Goal: Information Seeking & Learning: Compare options

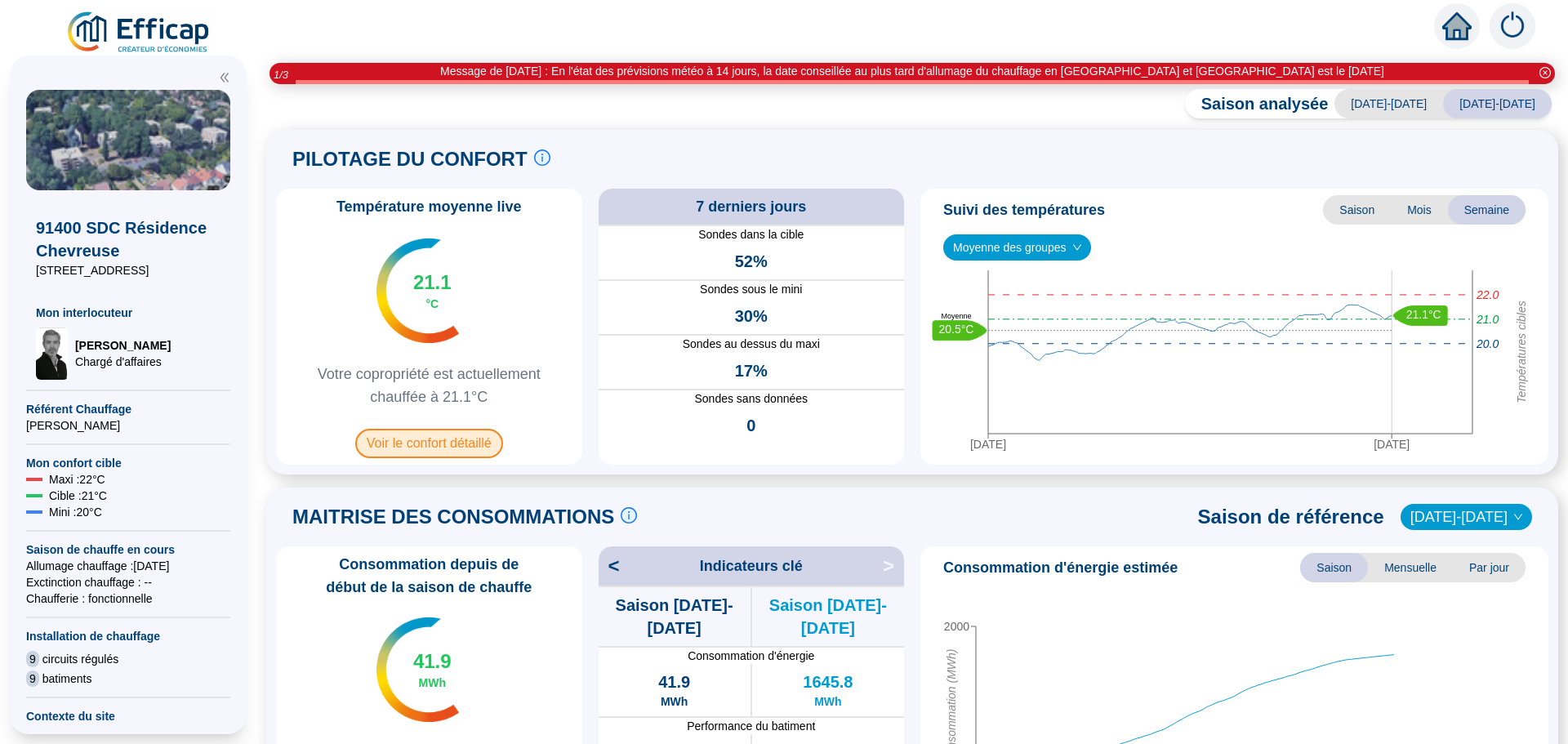
click at [432, 435] on span "Voir le confort détaillé" at bounding box center [429, 444] width 148 height 29
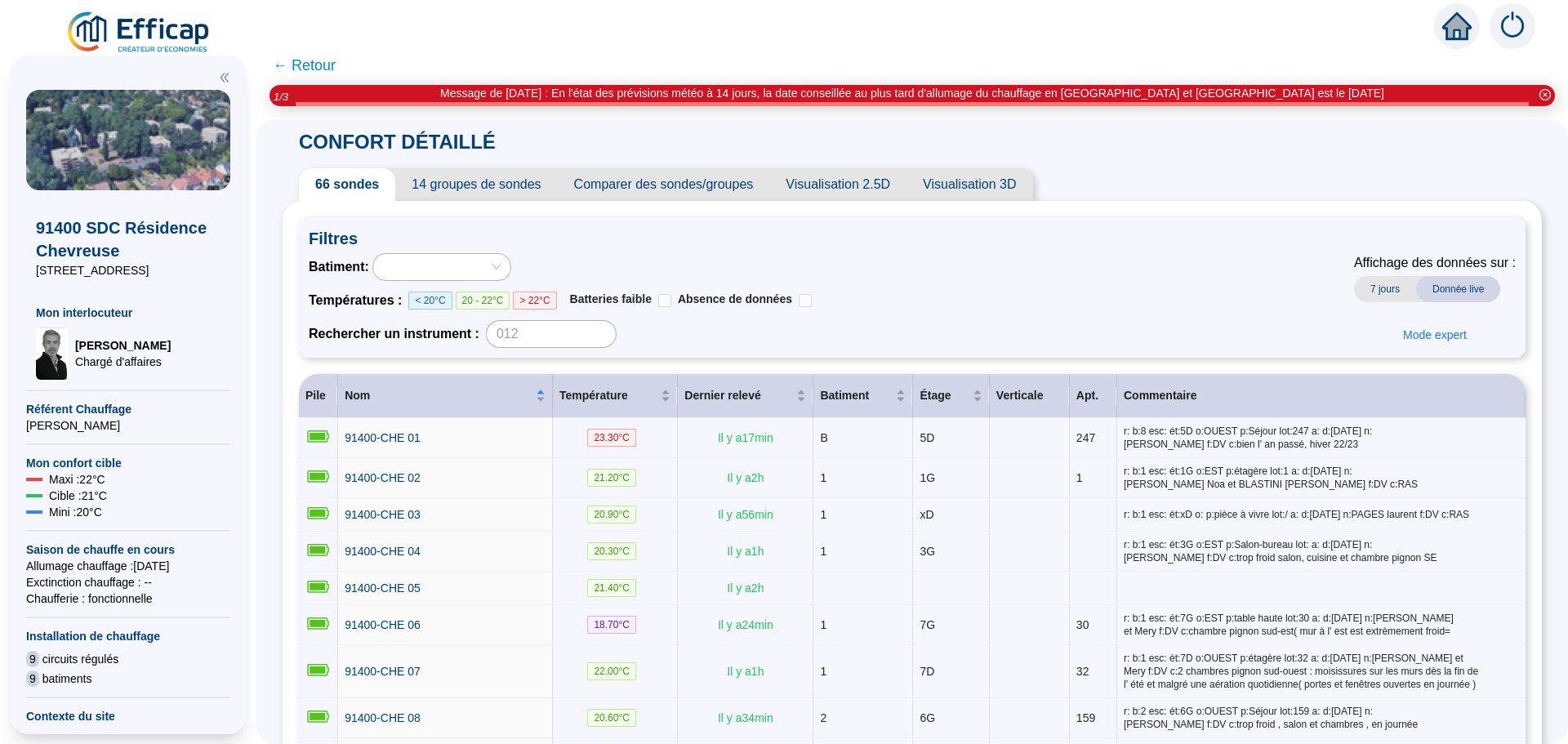
click at [688, 189] on span "Comparer des sondes/groupes" at bounding box center [663, 184] width 212 height 33
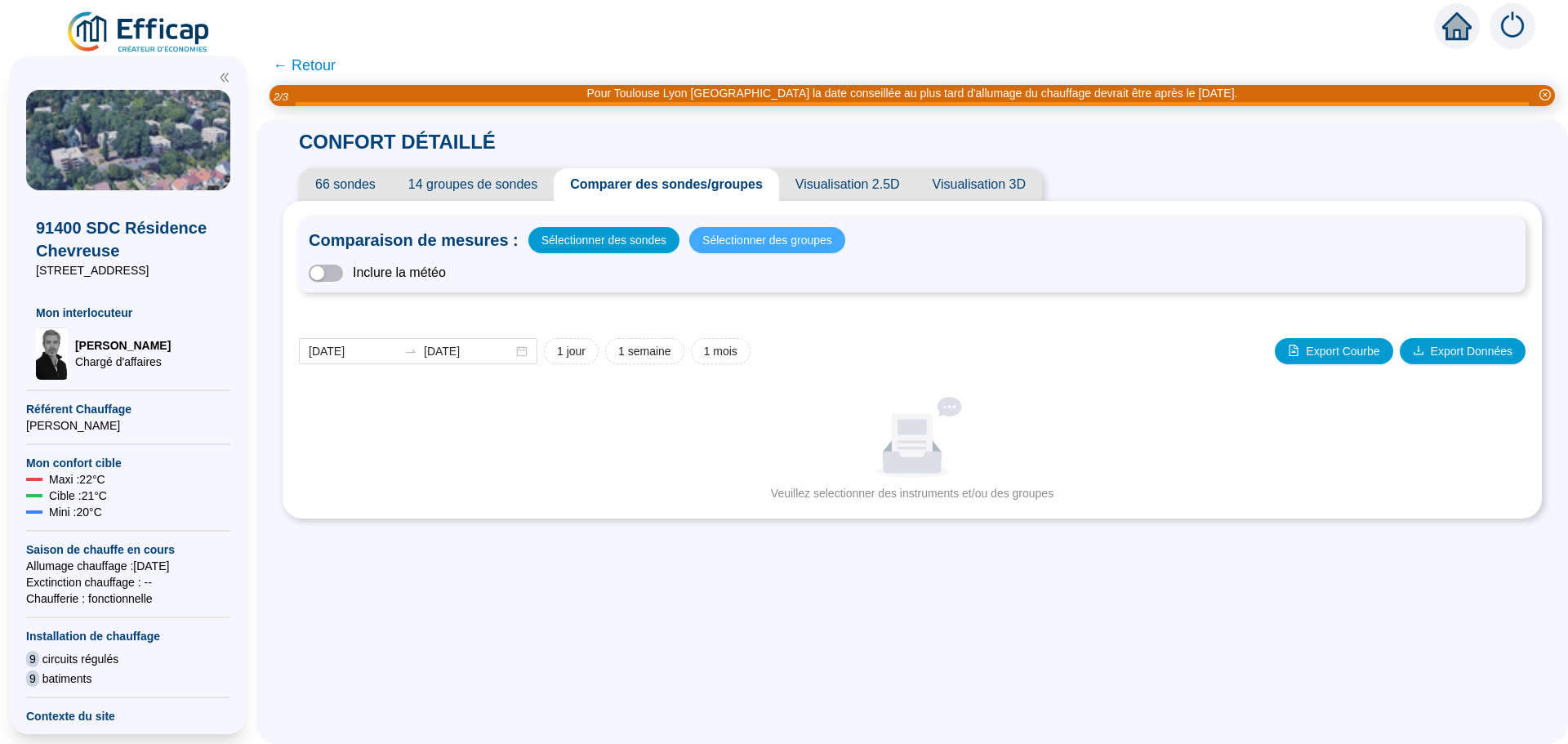
click at [721, 242] on span "Sélectionner des groupes" at bounding box center [767, 239] width 130 height 23
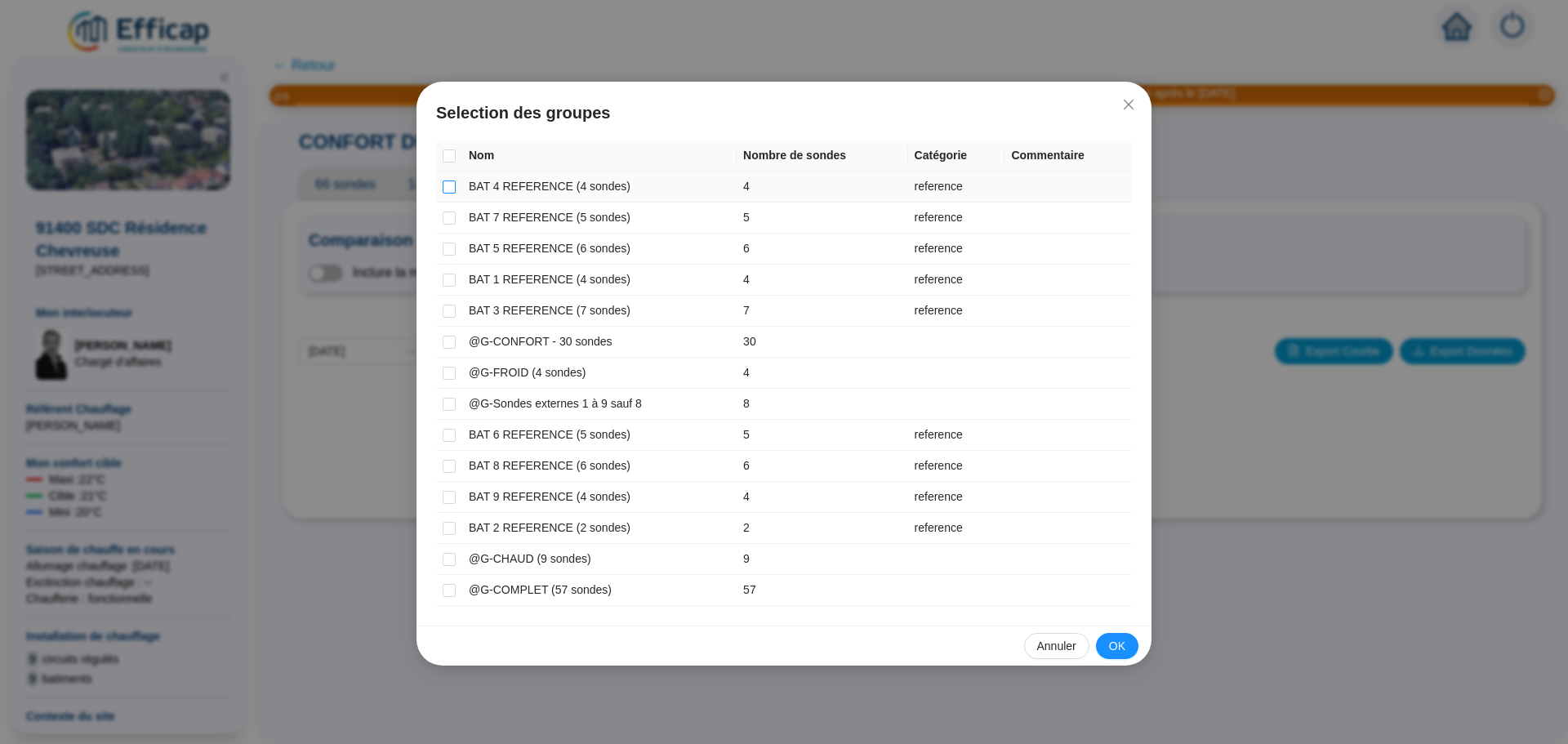
click at [449, 185] on input "checkbox" at bounding box center [449, 186] width 13 height 13
checkbox input "true"
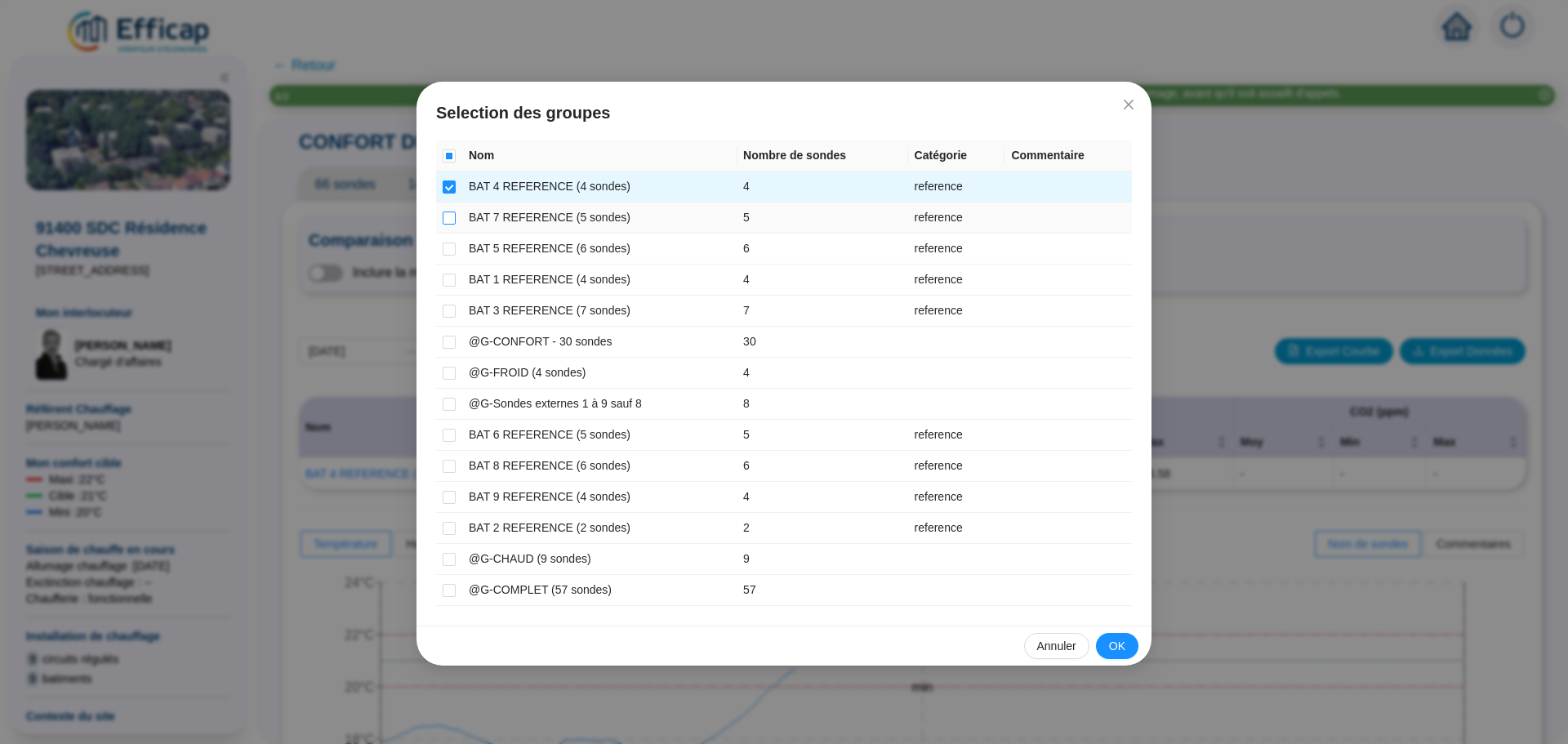
click at [448, 215] on input "checkbox" at bounding box center [449, 218] width 13 height 13
checkbox input "true"
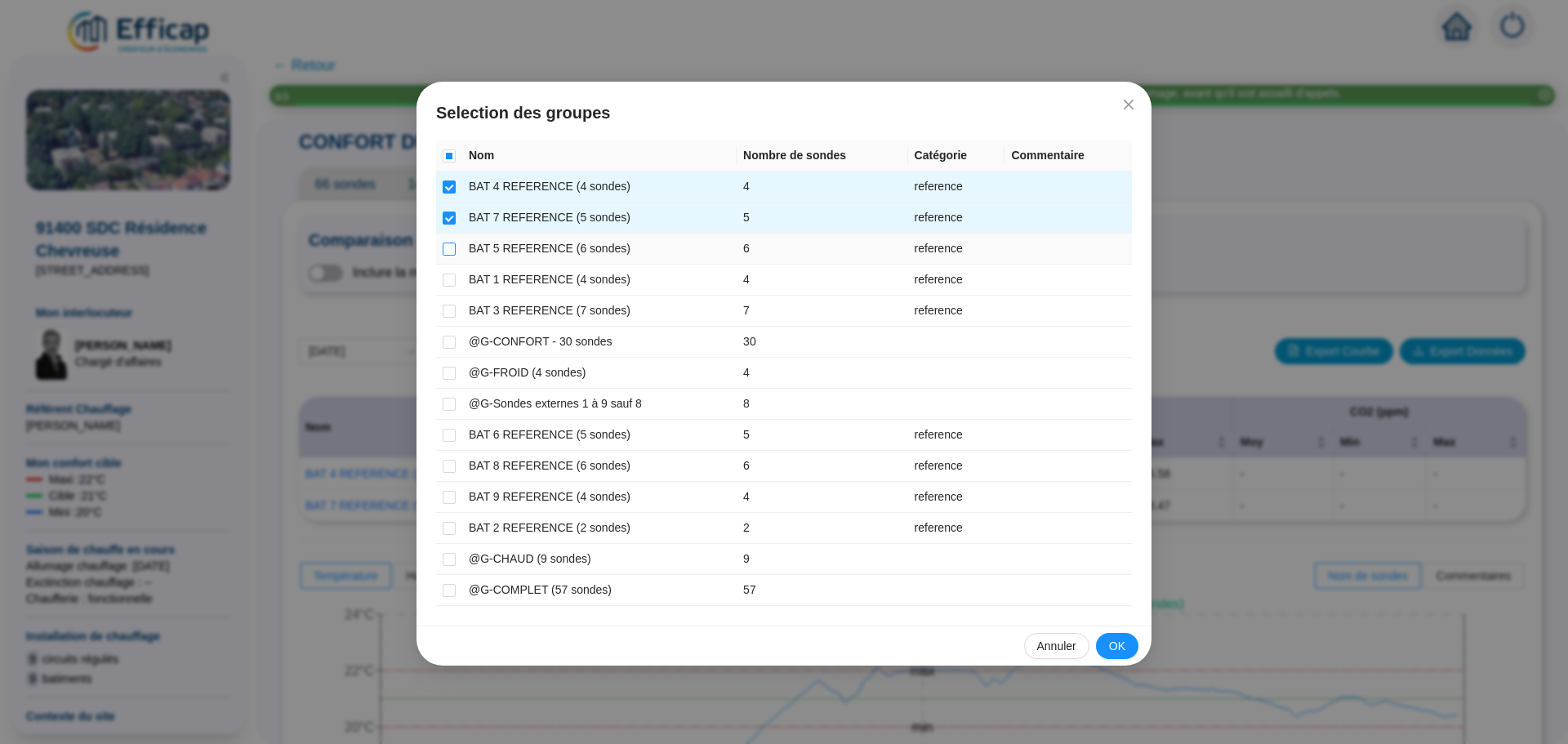
click at [449, 250] on input "checkbox" at bounding box center [449, 249] width 13 height 13
checkbox input "true"
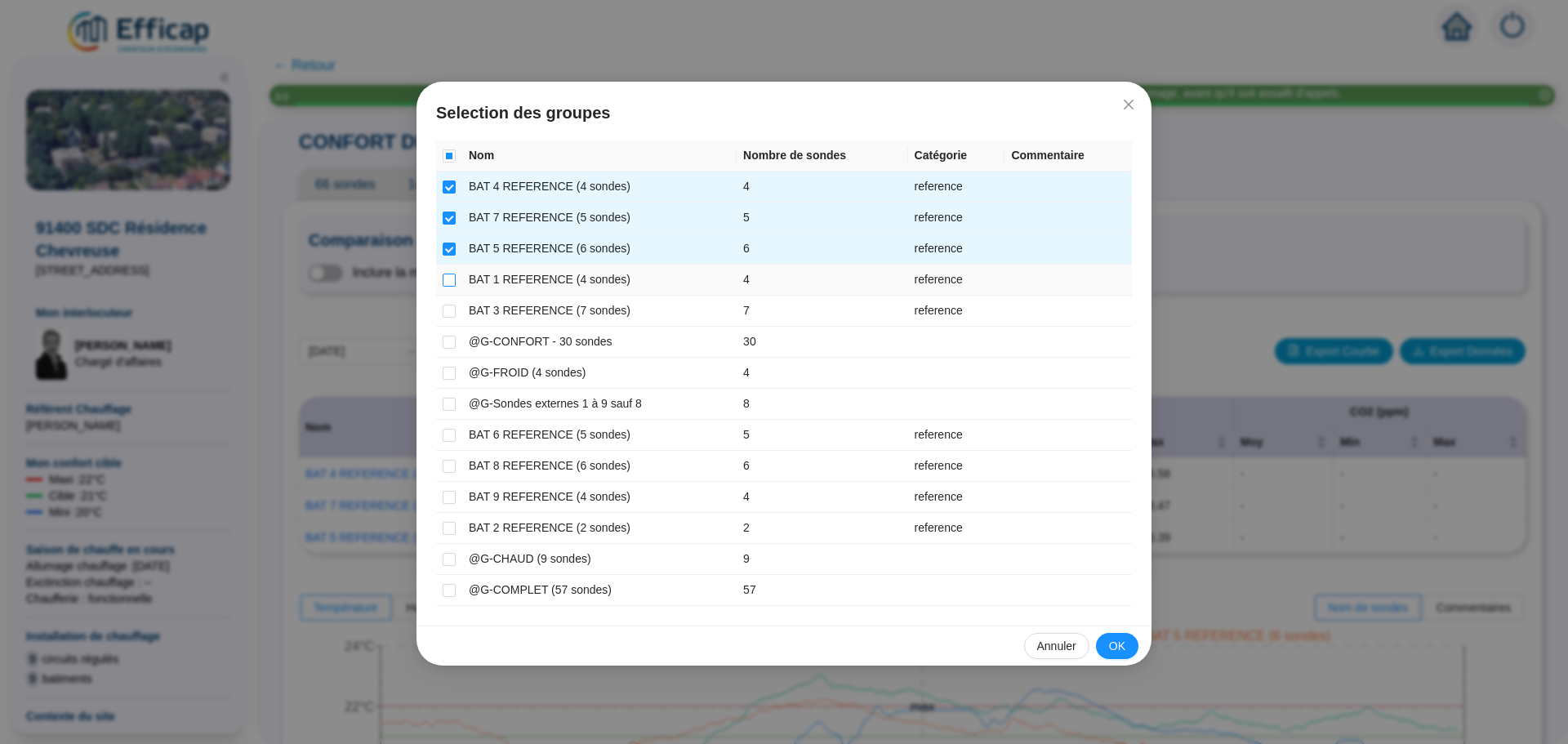
click at [448, 272] on label at bounding box center [449, 280] width 13 height 17
click at [448, 274] on input "checkbox" at bounding box center [449, 280] width 13 height 13
checkbox input "true"
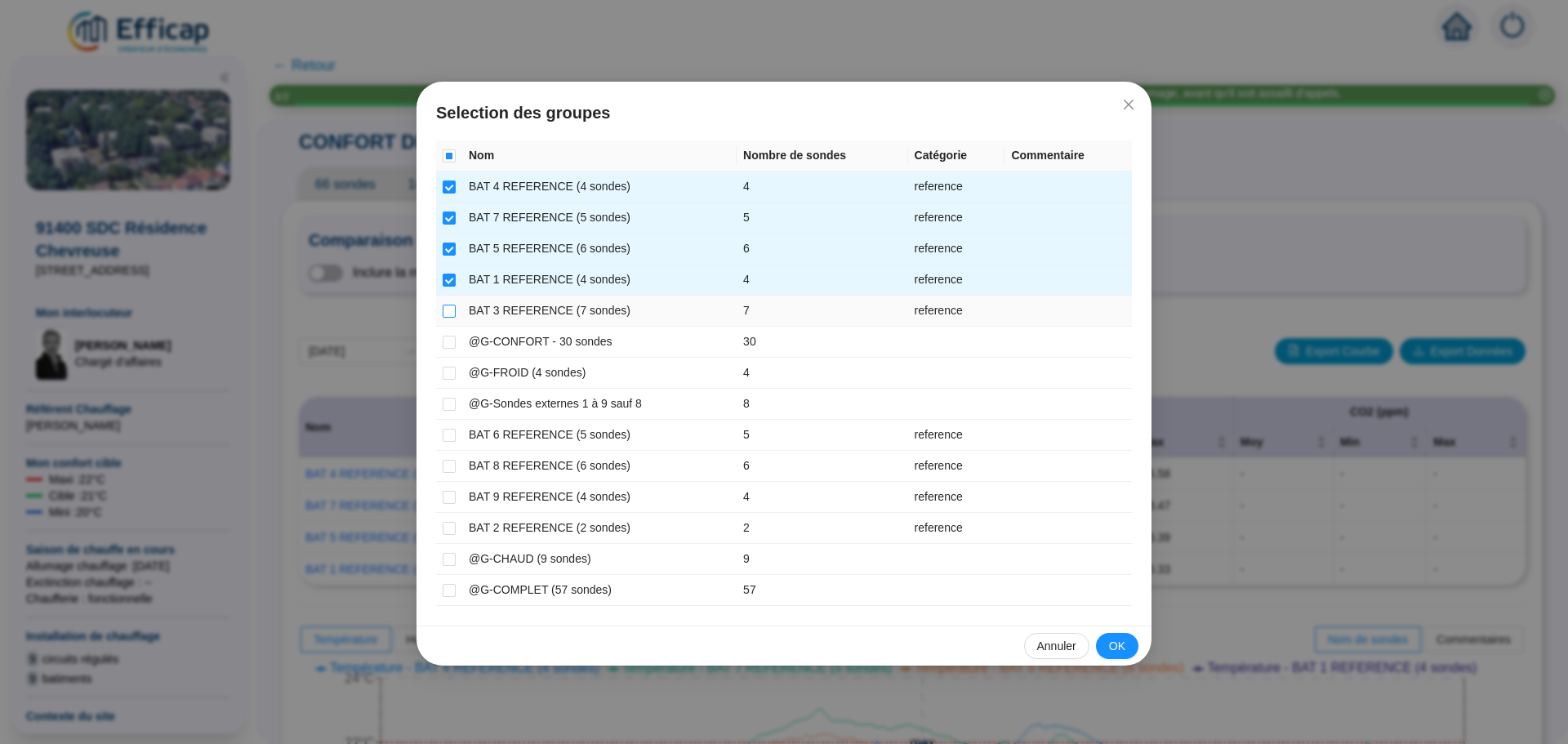
click at [450, 313] on input "checkbox" at bounding box center [449, 311] width 13 height 13
checkbox input "true"
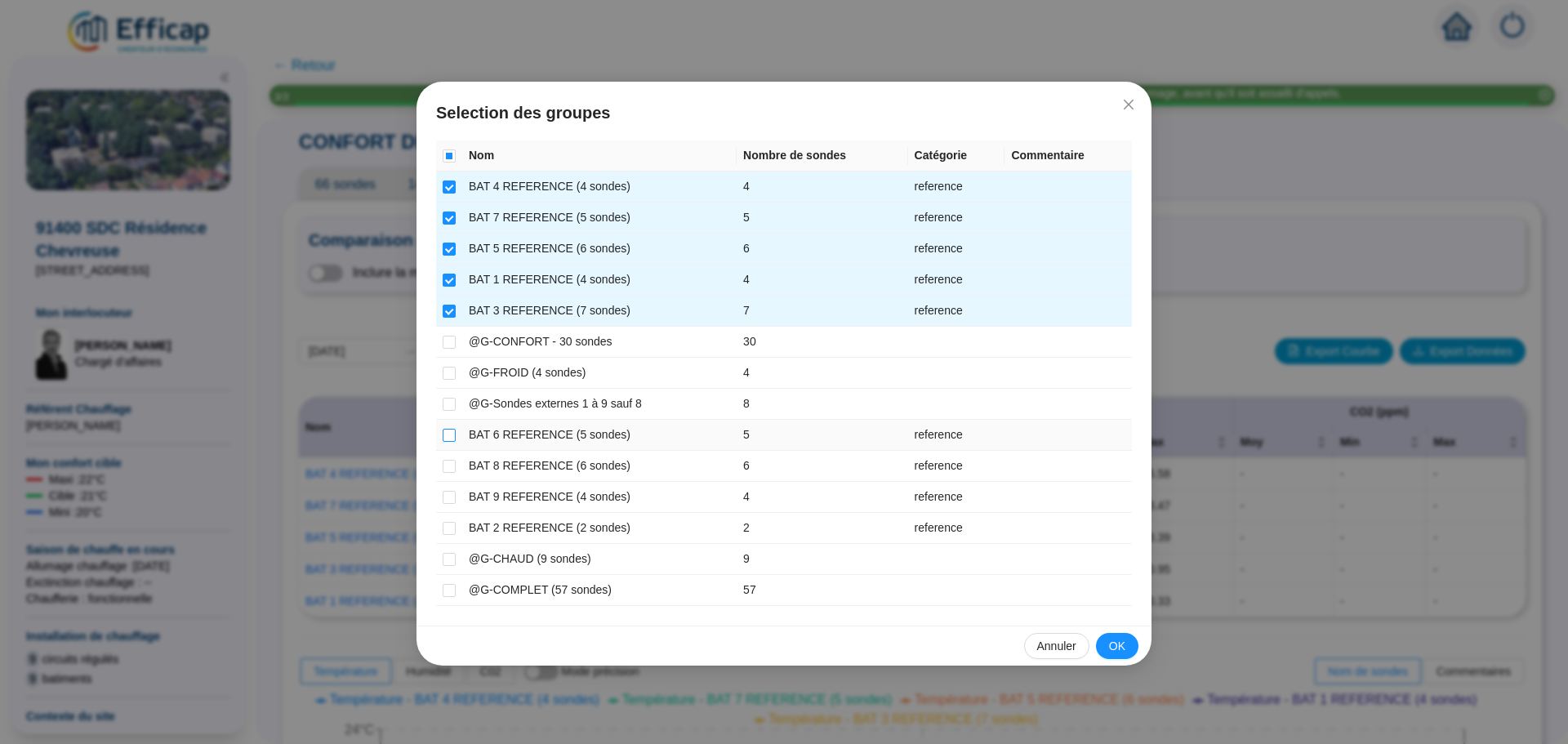
click at [453, 439] on input "checkbox" at bounding box center [449, 435] width 13 height 13
checkbox input "true"
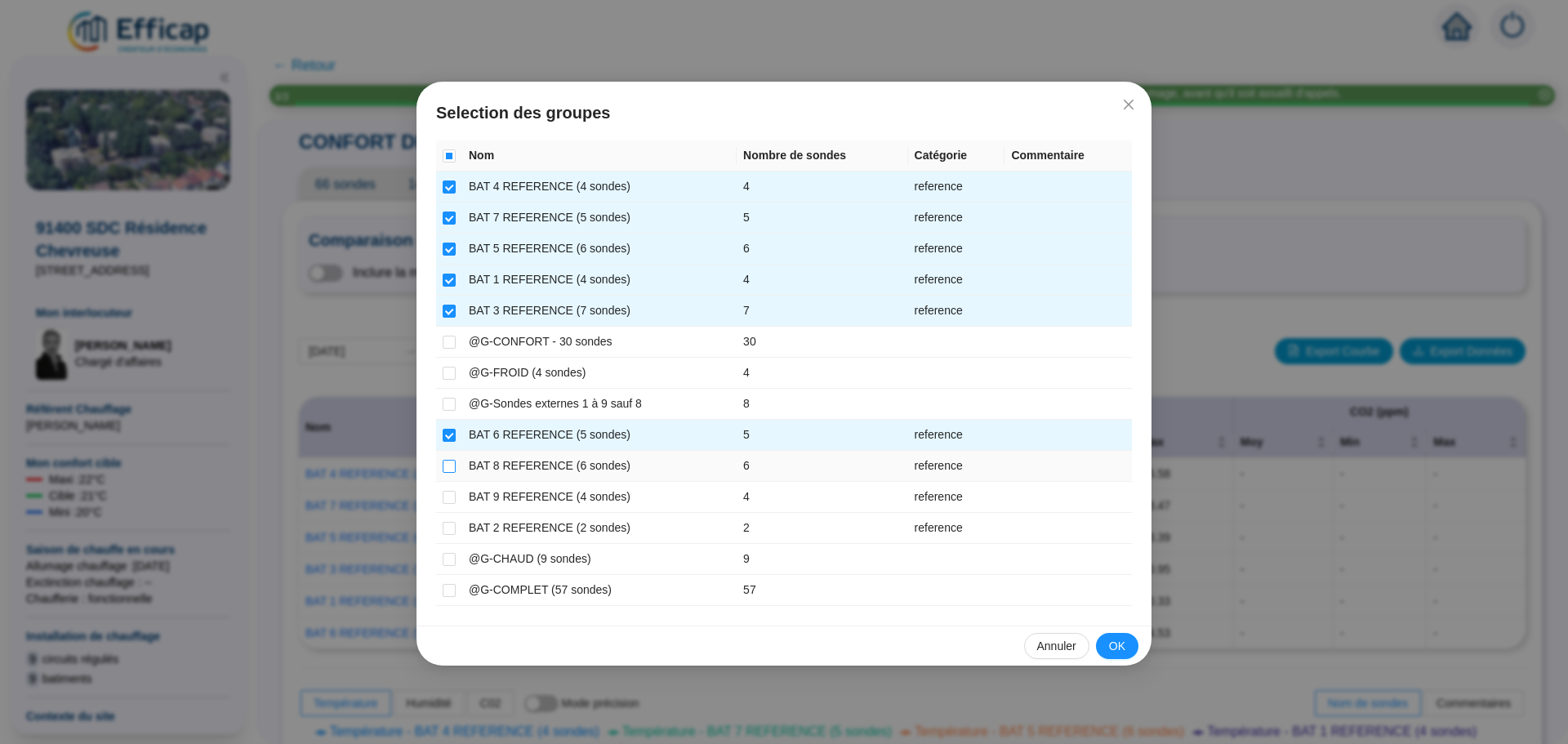
click at [454, 463] on input "checkbox" at bounding box center [449, 466] width 13 height 13
checkbox input "true"
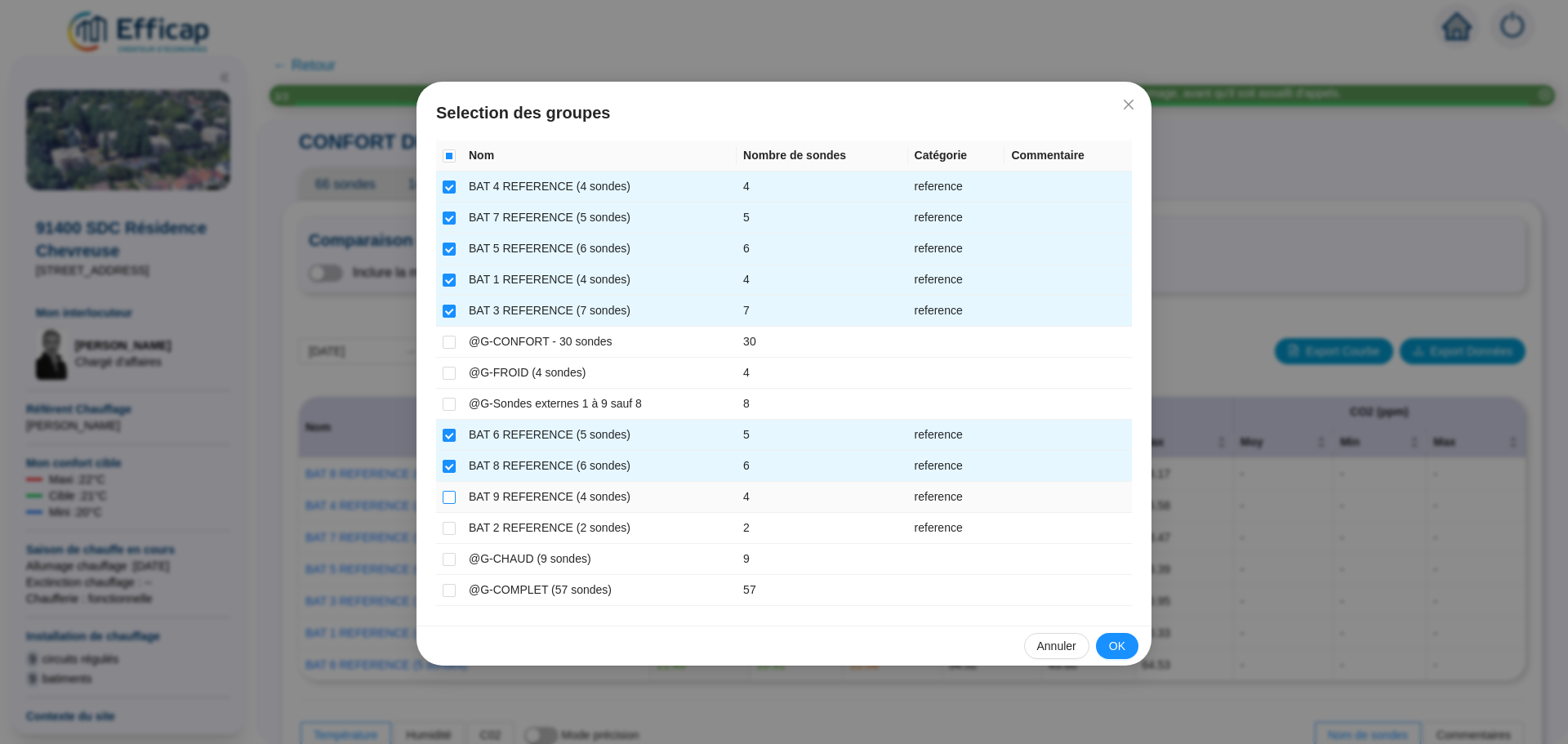
click at [449, 496] on input "checkbox" at bounding box center [449, 497] width 13 height 13
checkbox input "true"
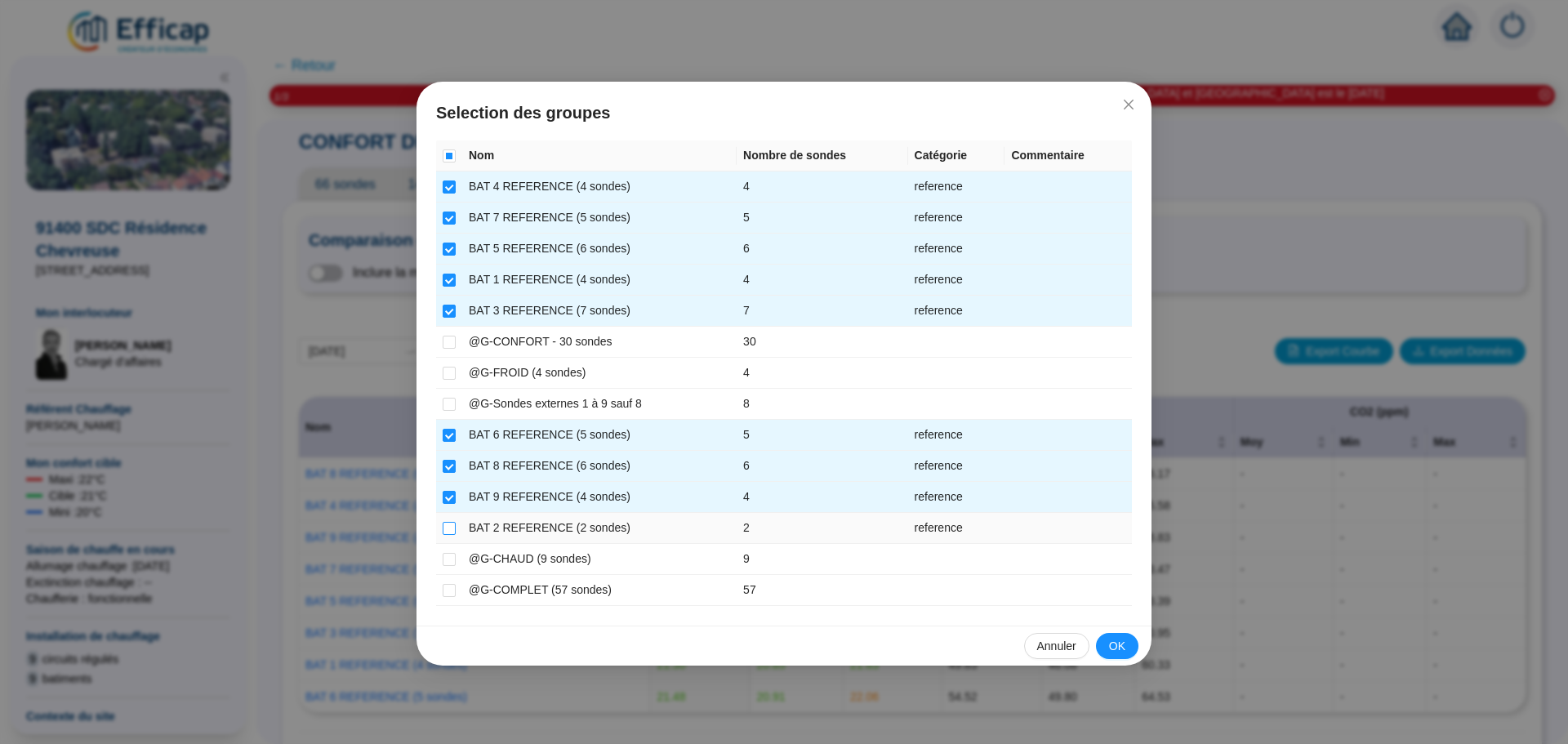
click at [451, 519] on label at bounding box center [449, 528] width 13 height 17
click at [451, 522] on input "checkbox" at bounding box center [449, 528] width 13 height 13
checkbox input "true"
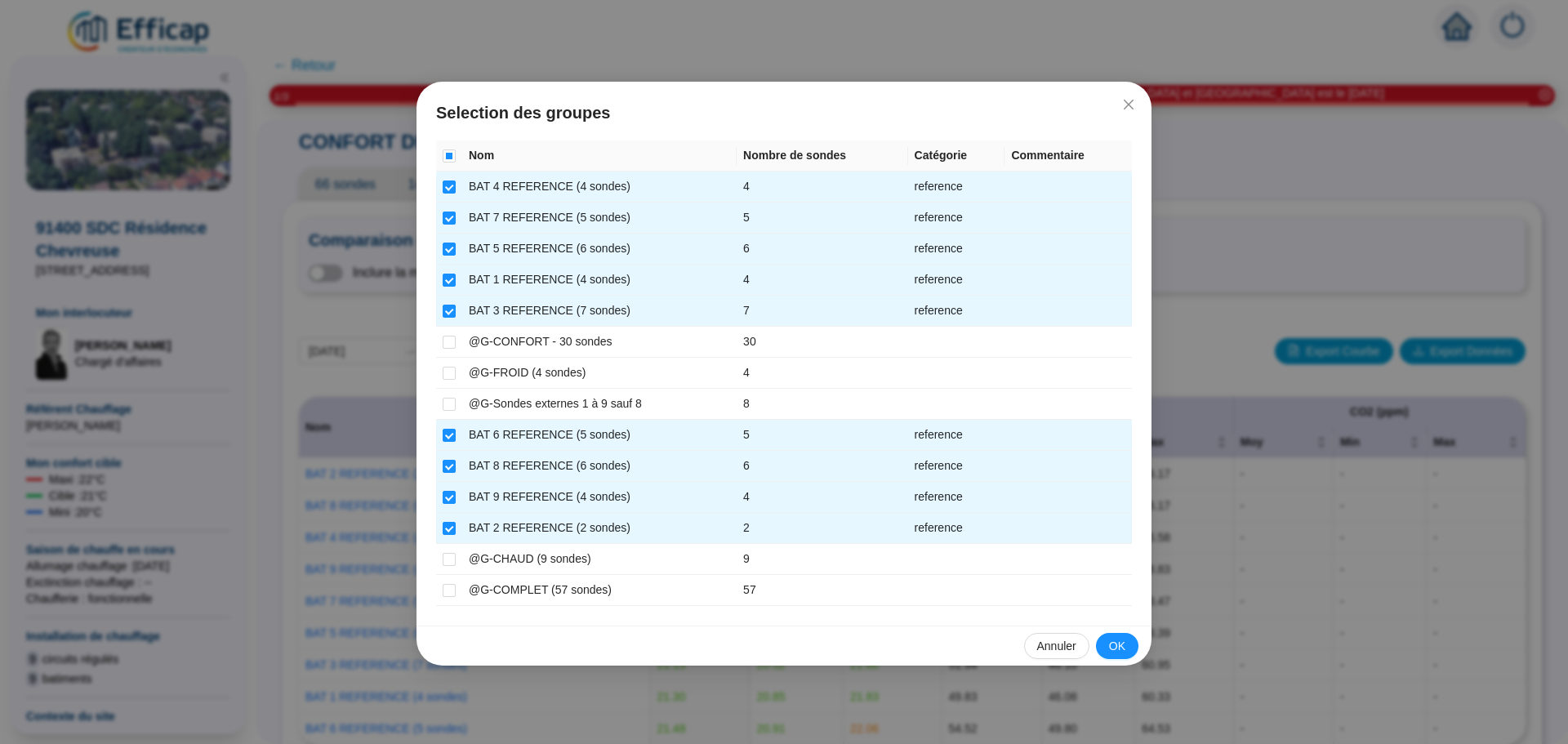
click at [1113, 650] on span "OK" at bounding box center [1117, 646] width 16 height 17
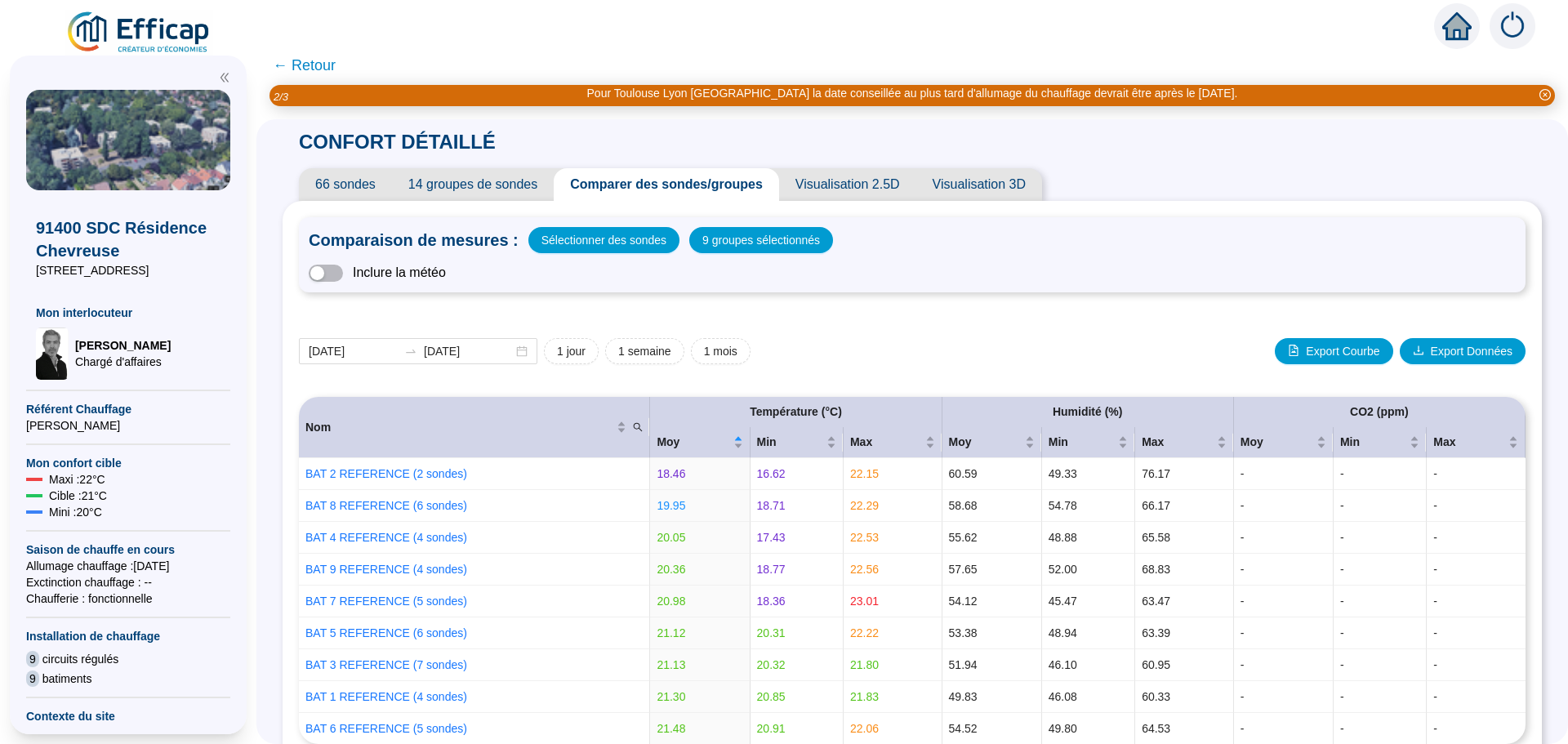
click at [314, 65] on span "← Retour" at bounding box center [304, 65] width 63 height 23
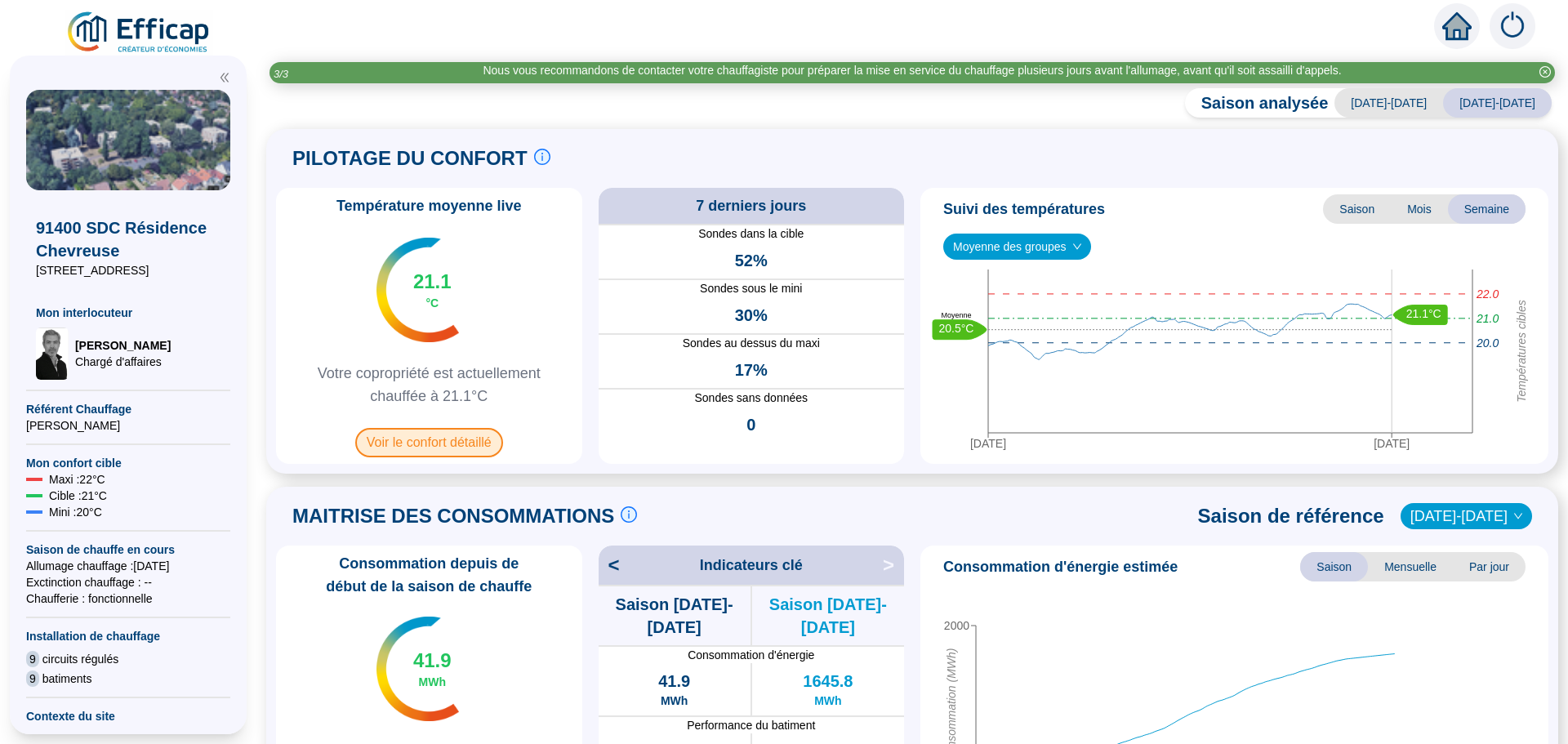
click at [451, 435] on span "Voir le confort détaillé" at bounding box center [429, 443] width 148 height 29
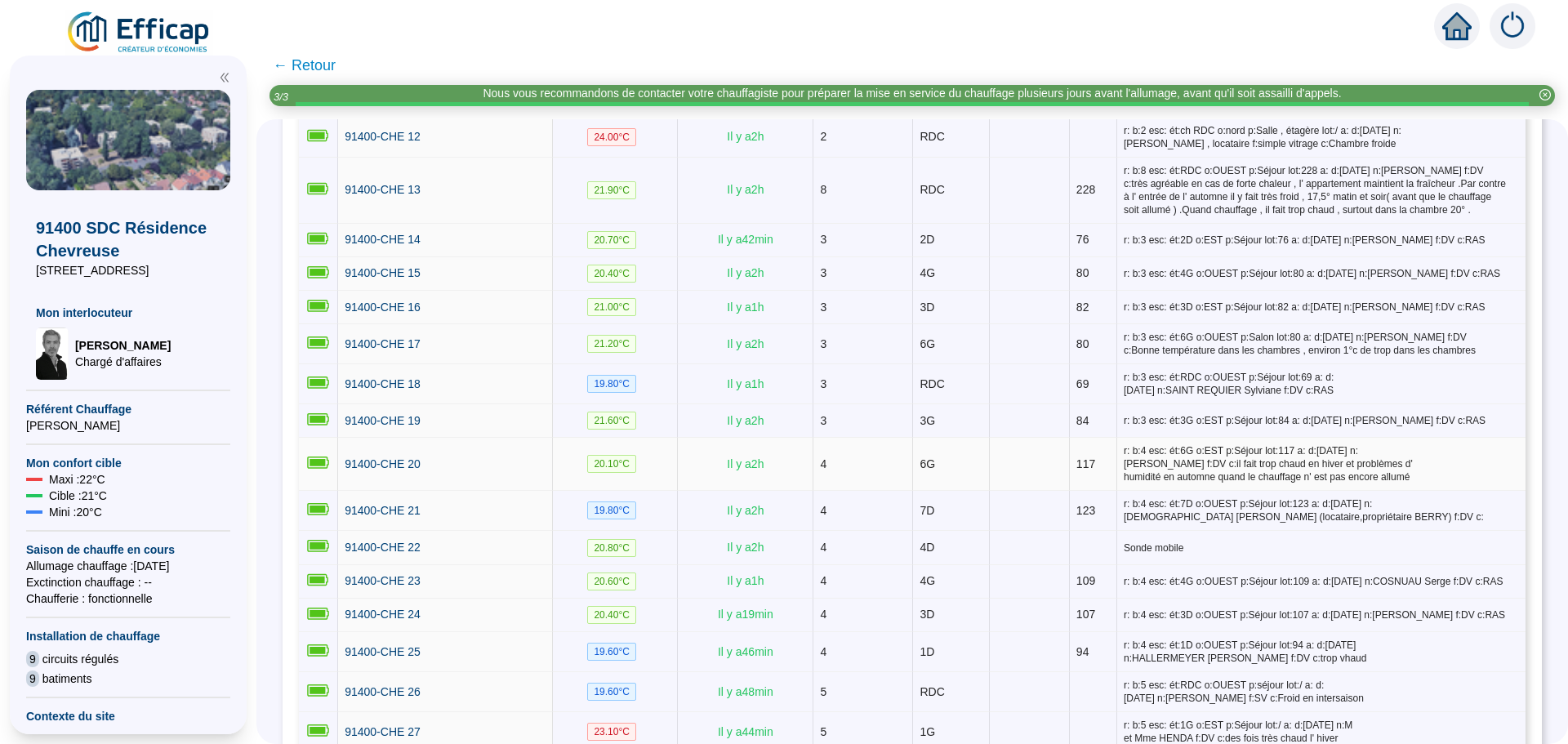
scroll to position [817, 0]
